Goal: Use online tool/utility: Utilize a website feature to perform a specific function

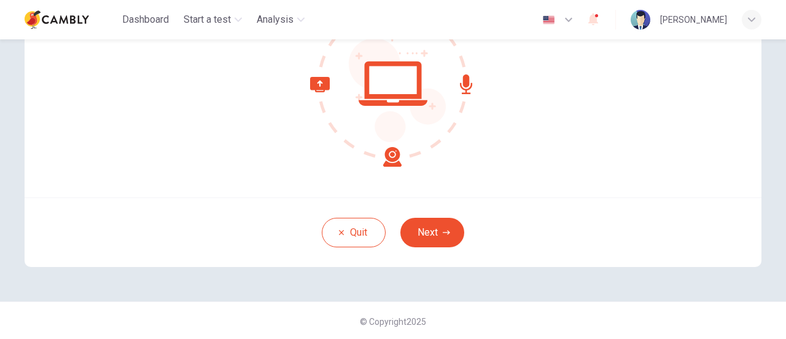
scroll to position [173, 0]
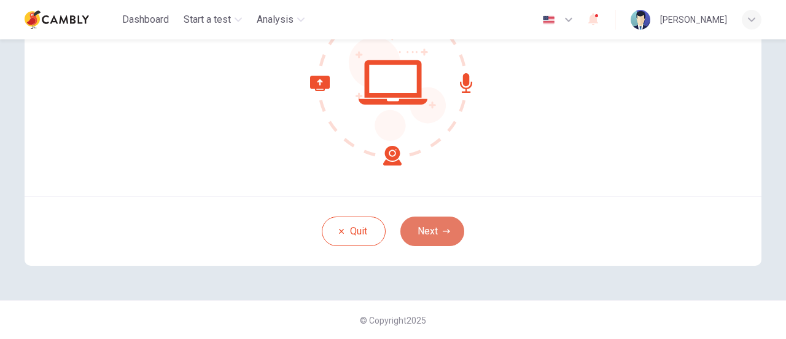
click at [444, 227] on icon "button" at bounding box center [446, 230] width 7 height 7
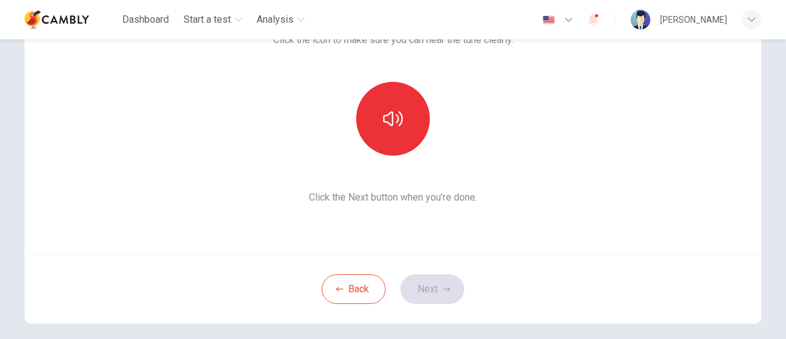
scroll to position [50, 0]
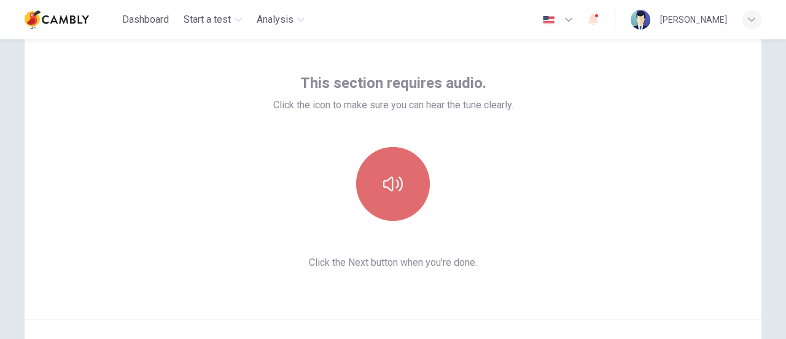
click at [390, 182] on icon "button" at bounding box center [393, 183] width 20 height 15
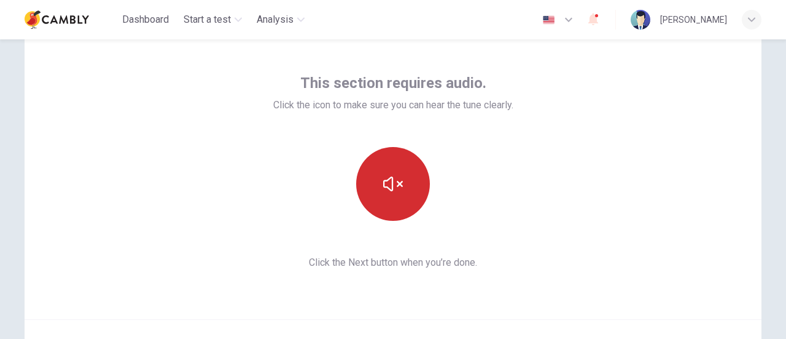
scroll to position [173, 0]
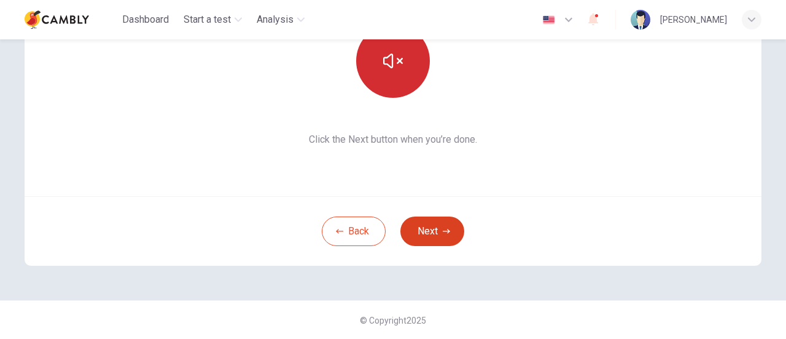
click at [452, 230] on button "Next" at bounding box center [433, 230] width 64 height 29
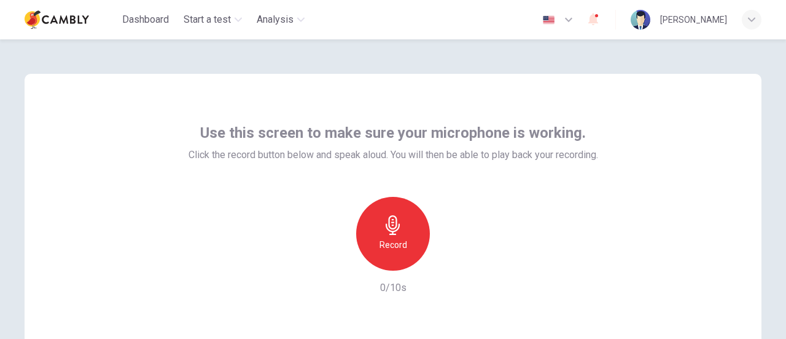
scroll to position [61, 0]
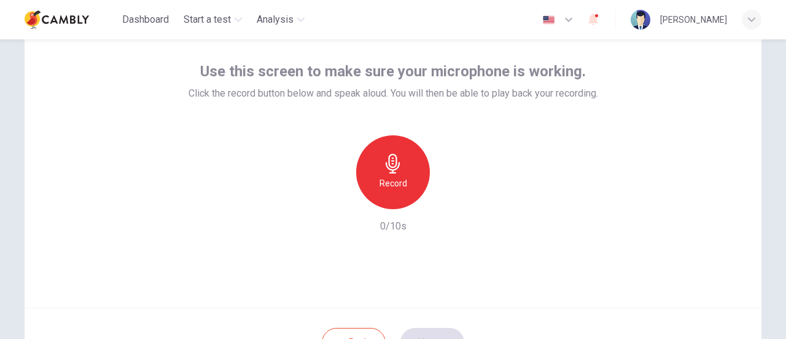
click at [406, 174] on div "Record" at bounding box center [393, 172] width 74 height 74
click at [450, 199] on icon "button" at bounding box center [450, 199] width 12 height 12
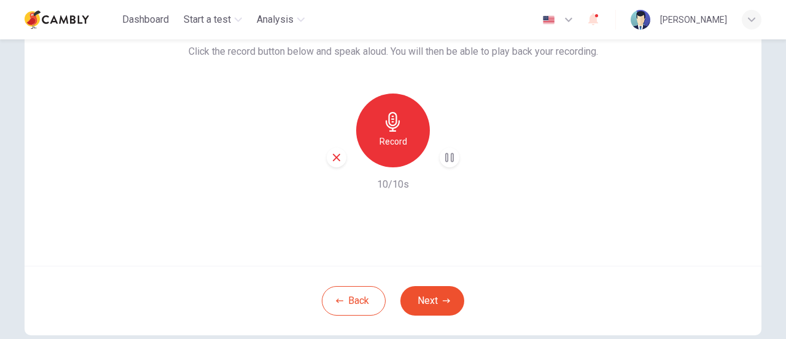
scroll to position [123, 0]
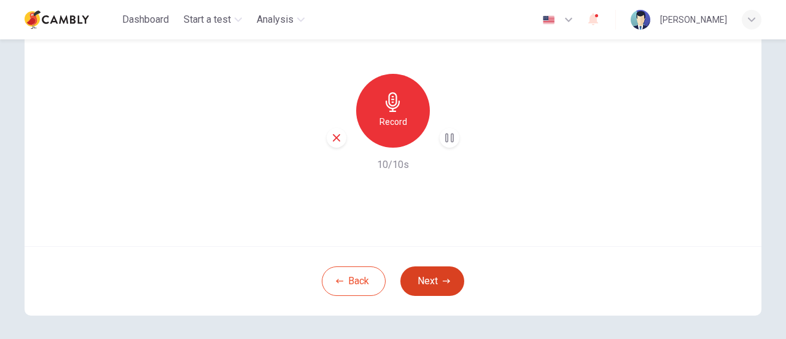
click at [443, 282] on icon "button" at bounding box center [446, 280] width 7 height 7
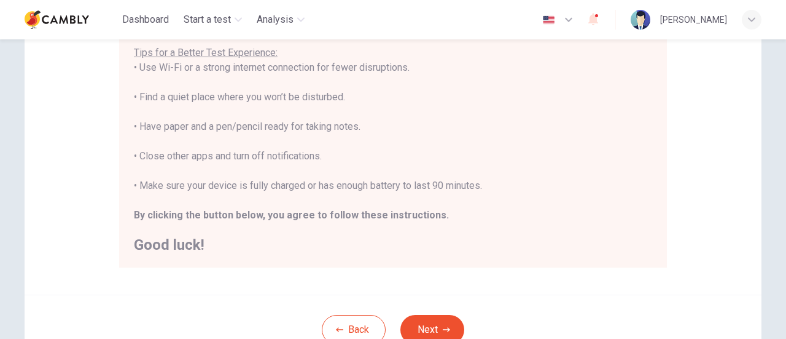
scroll to position [307, 0]
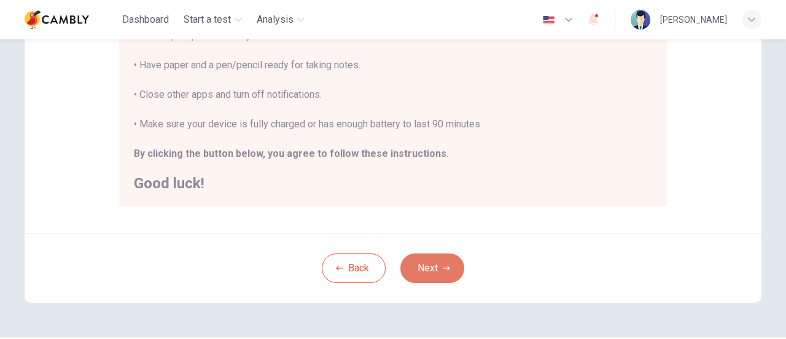
click at [449, 264] on button "Next" at bounding box center [433, 267] width 64 height 29
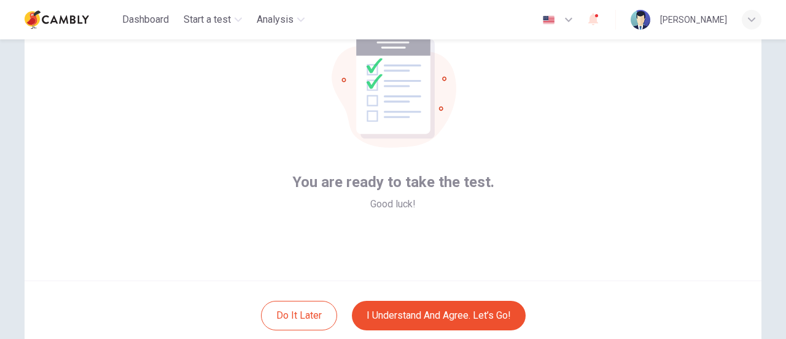
scroll to position [173, 0]
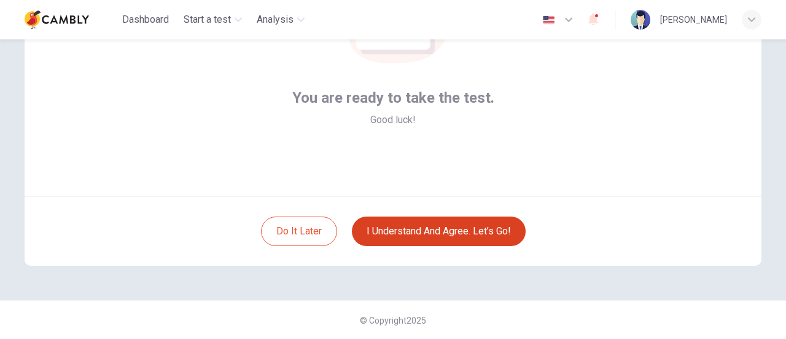
click at [433, 239] on button "I understand and agree. Let’s go!" at bounding box center [439, 230] width 174 height 29
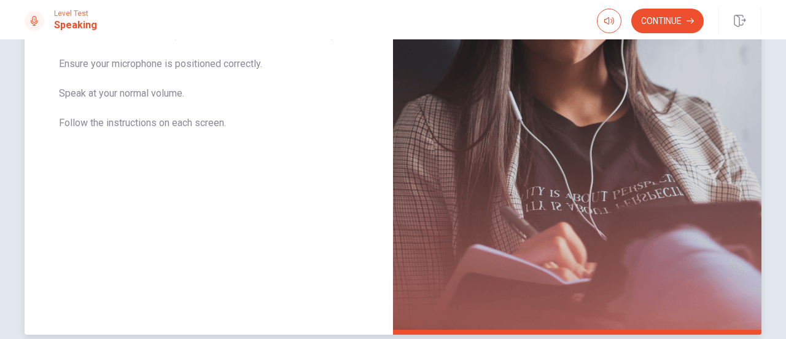
scroll to position [79, 0]
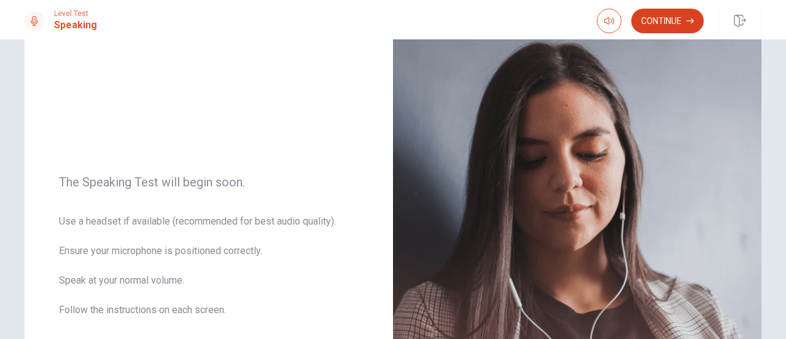
click at [682, 22] on button "Continue" at bounding box center [668, 21] width 73 height 25
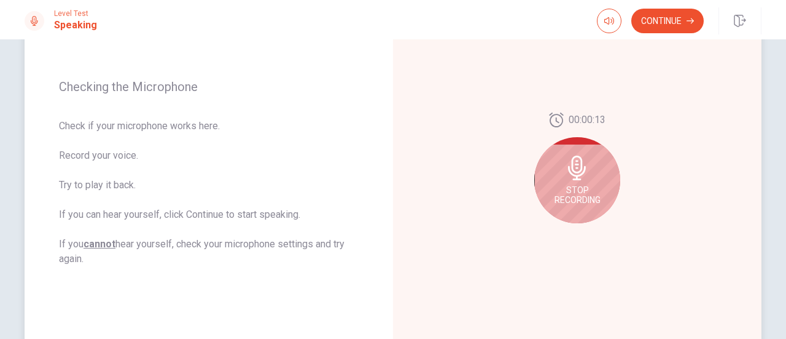
scroll to position [140, 0]
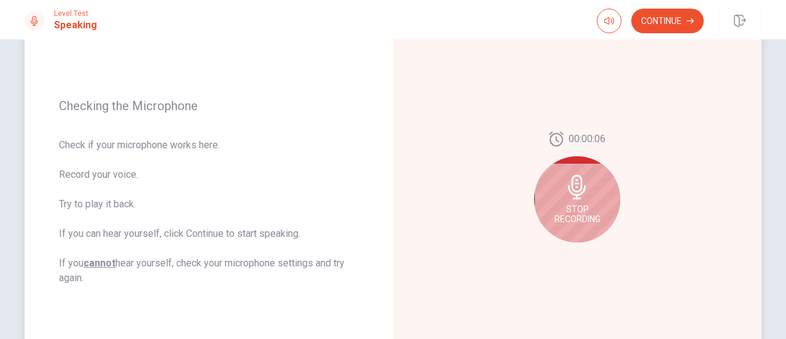
click at [598, 190] on div "Stop Recording" at bounding box center [578, 199] width 86 height 86
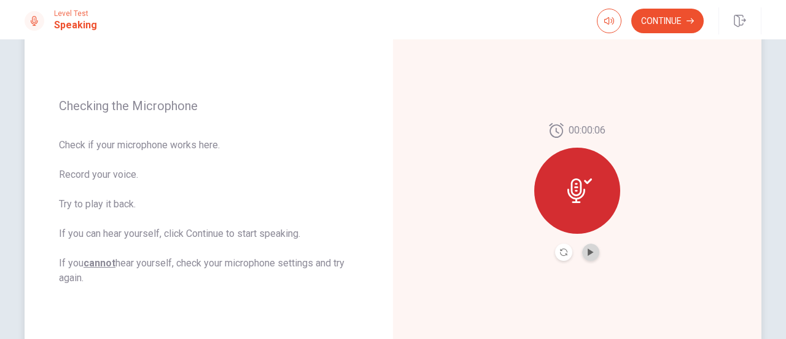
click at [592, 253] on button "Play Audio" at bounding box center [590, 251] width 17 height 17
click at [591, 251] on icon "Pause Audio" at bounding box center [590, 251] width 7 height 7
click at [588, 253] on icon "Play Audio" at bounding box center [591, 251] width 6 height 7
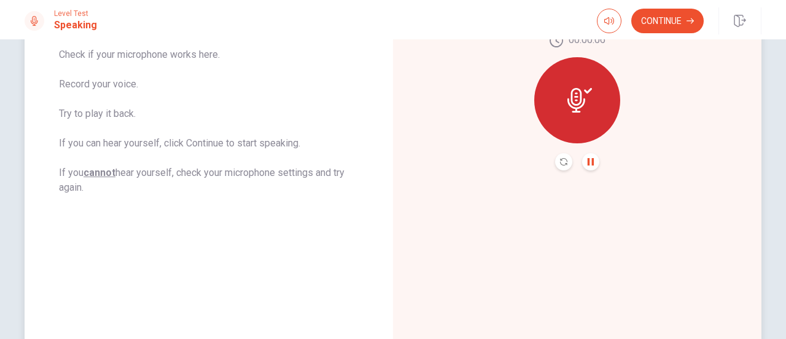
scroll to position [79, 0]
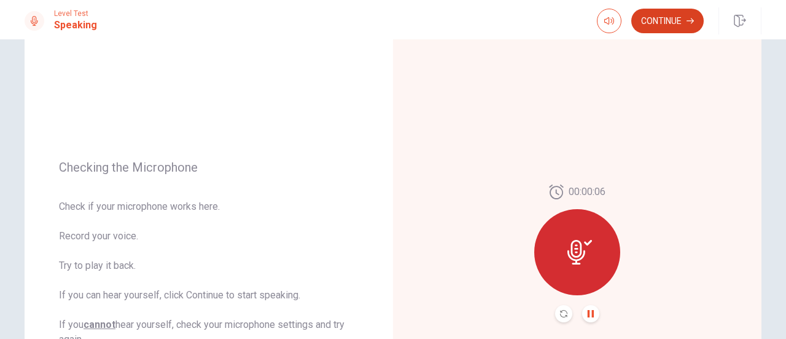
click at [670, 19] on button "Continue" at bounding box center [668, 21] width 73 height 25
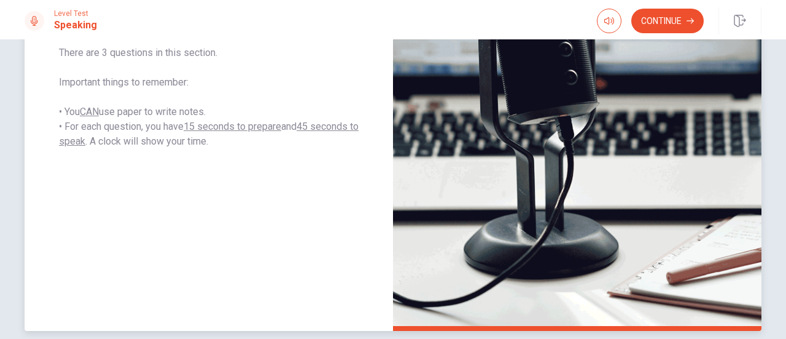
scroll to position [140, 0]
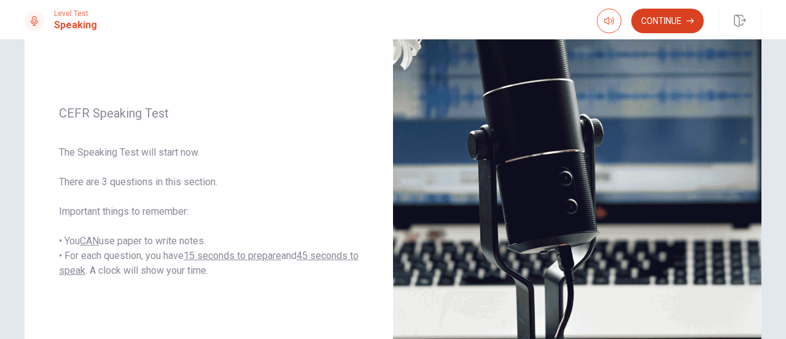
click at [673, 16] on button "Continue" at bounding box center [668, 21] width 73 height 25
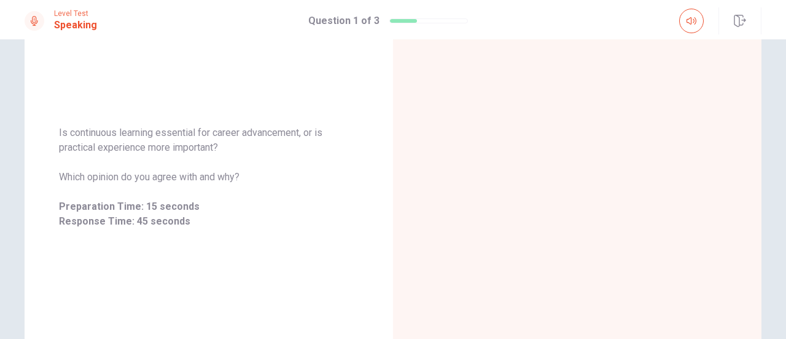
scroll to position [146, 0]
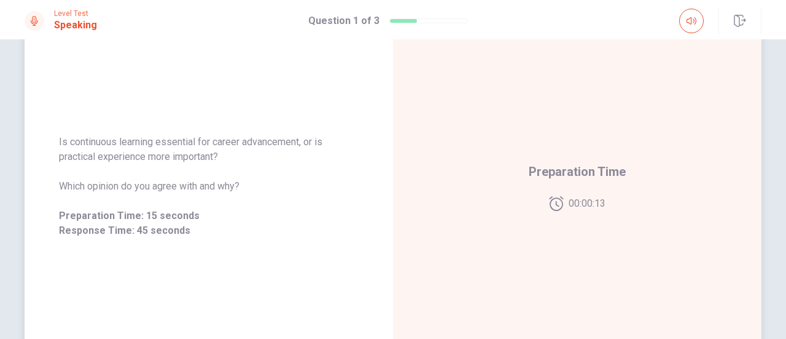
drag, startPoint x: 232, startPoint y: 154, endPoint x: 101, endPoint y: 136, distance: 132.8
click at [101, 136] on span "Is continuous learning essential for career advancement, or is practical experi…" at bounding box center [209, 149] width 300 height 29
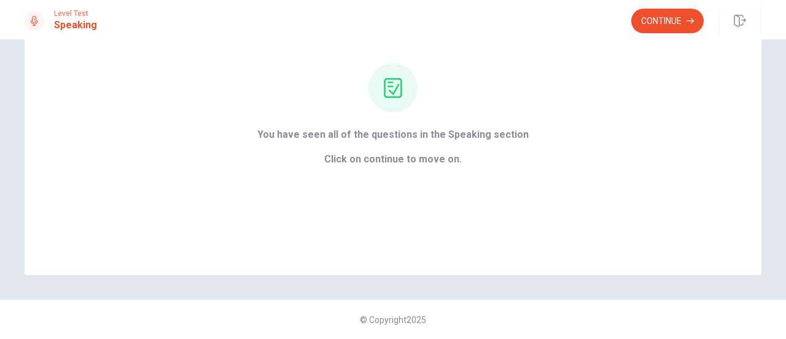
scroll to position [108, 0]
click at [645, 18] on button "Continue" at bounding box center [668, 21] width 73 height 25
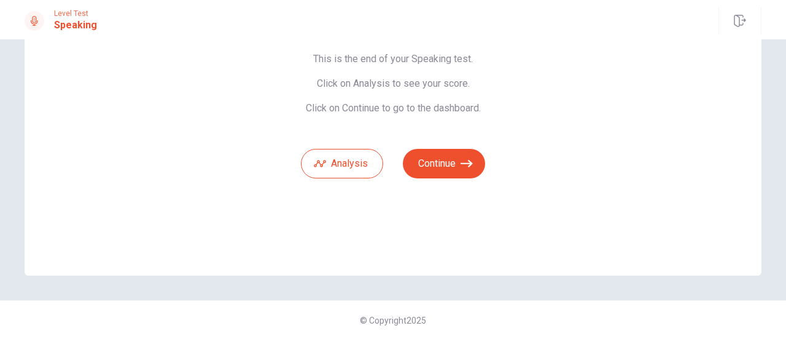
scroll to position [47, 0]
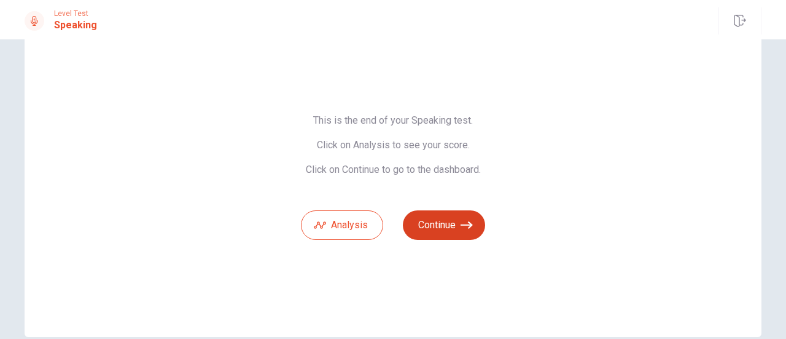
click at [463, 224] on icon "button" at bounding box center [467, 224] width 12 height 7
